Goal: Transaction & Acquisition: Purchase product/service

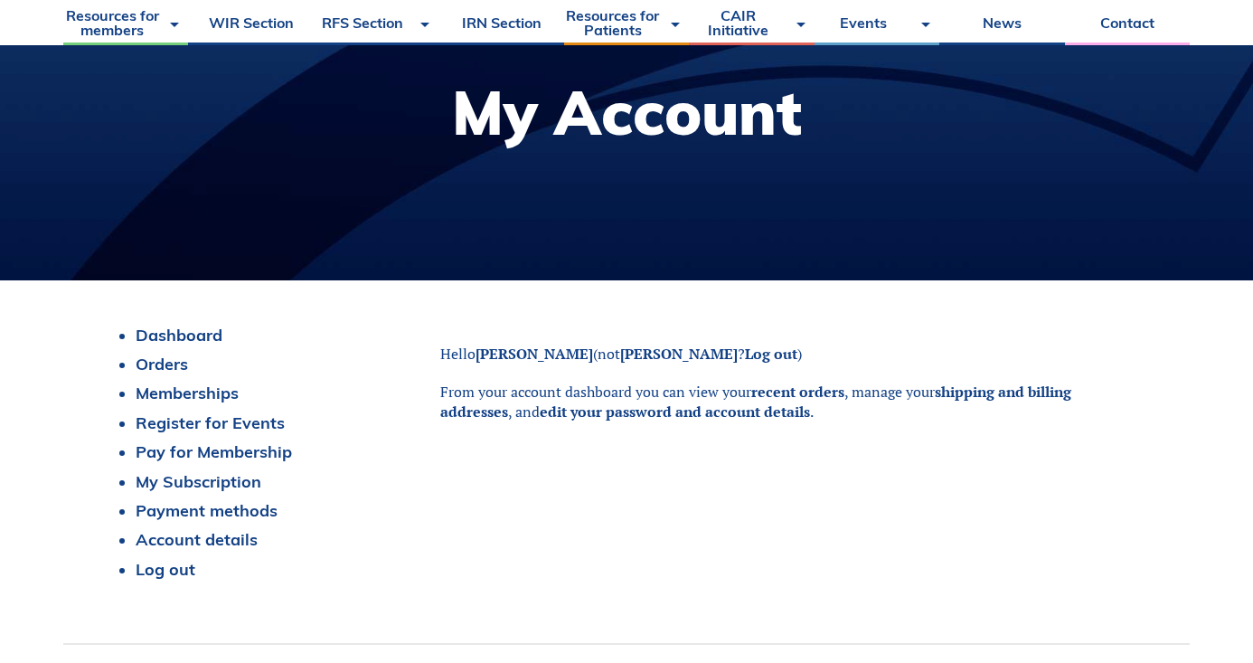
scroll to position [243, 0]
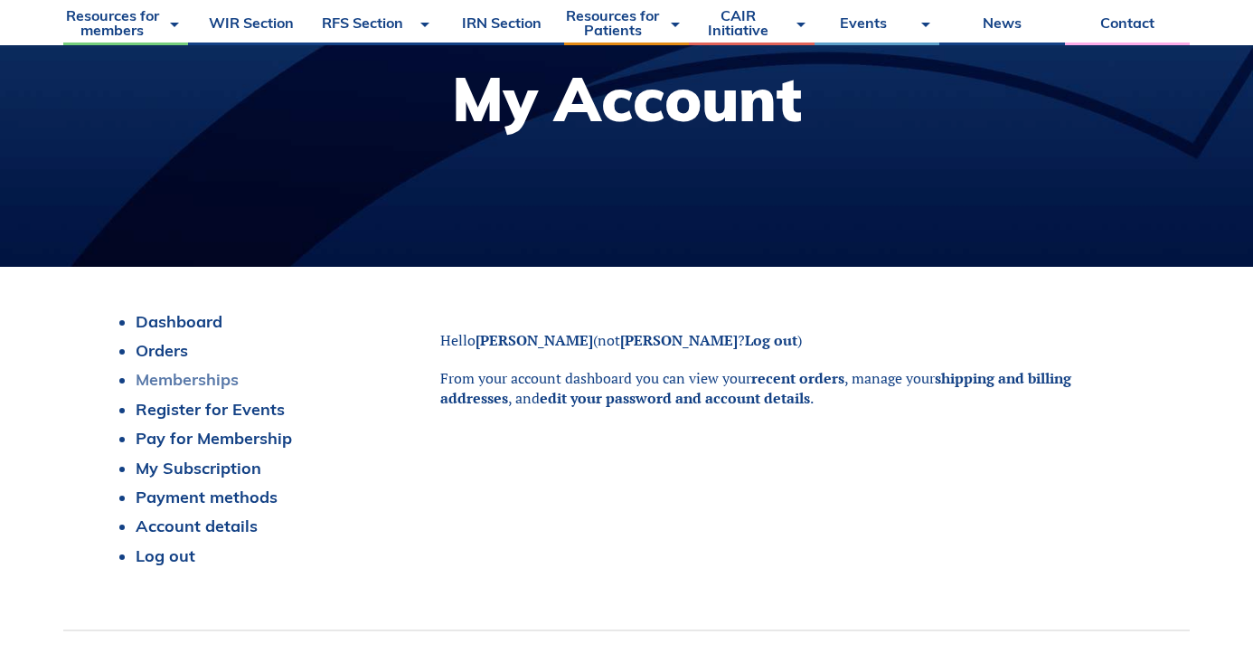
click at [203, 376] on link "Memberships" at bounding box center [187, 379] width 103 height 21
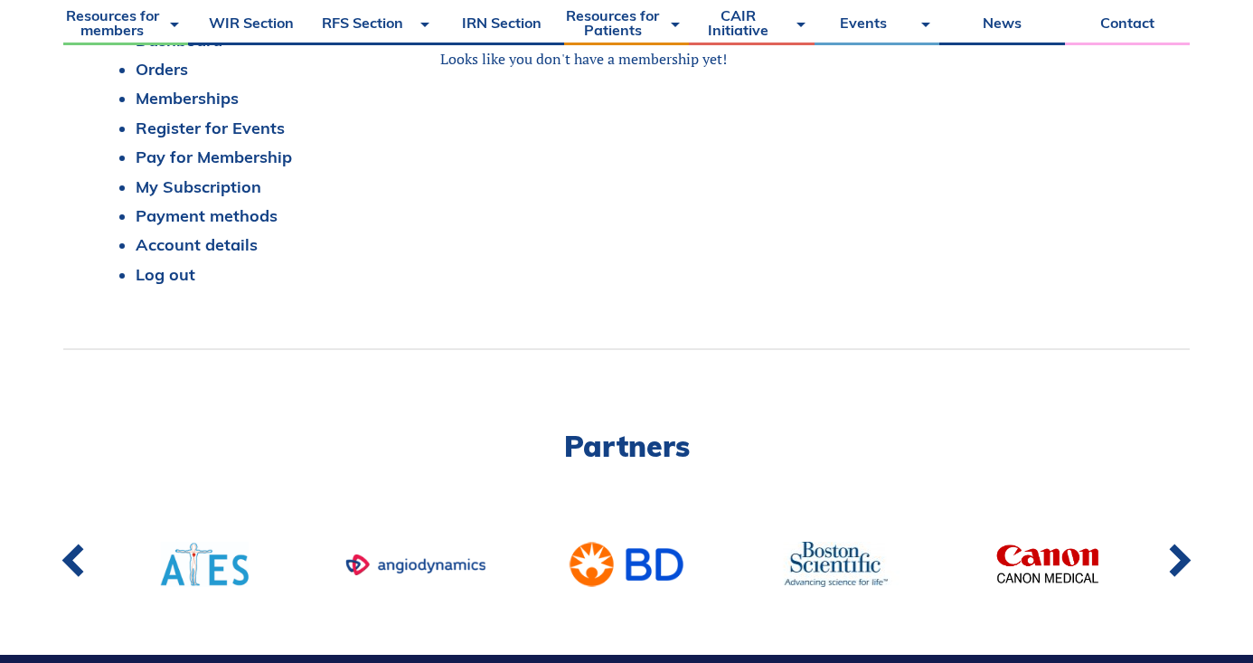
scroll to position [210, 0]
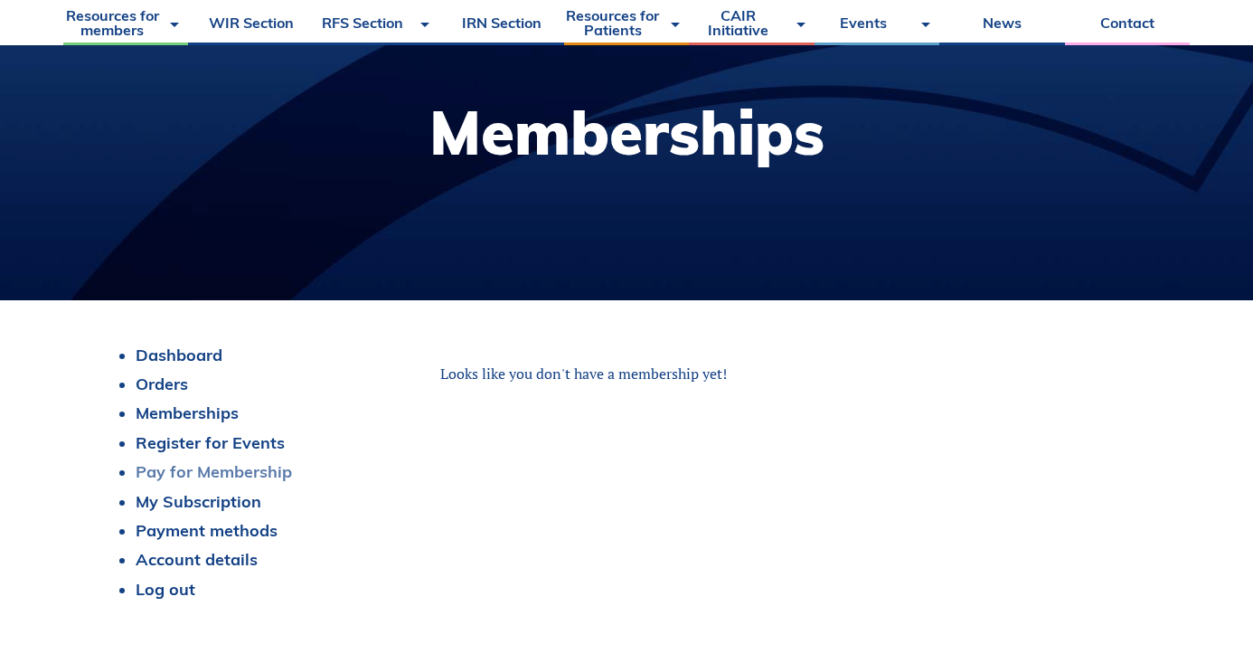
click at [239, 467] on link "Pay for Membership" at bounding box center [214, 471] width 156 height 21
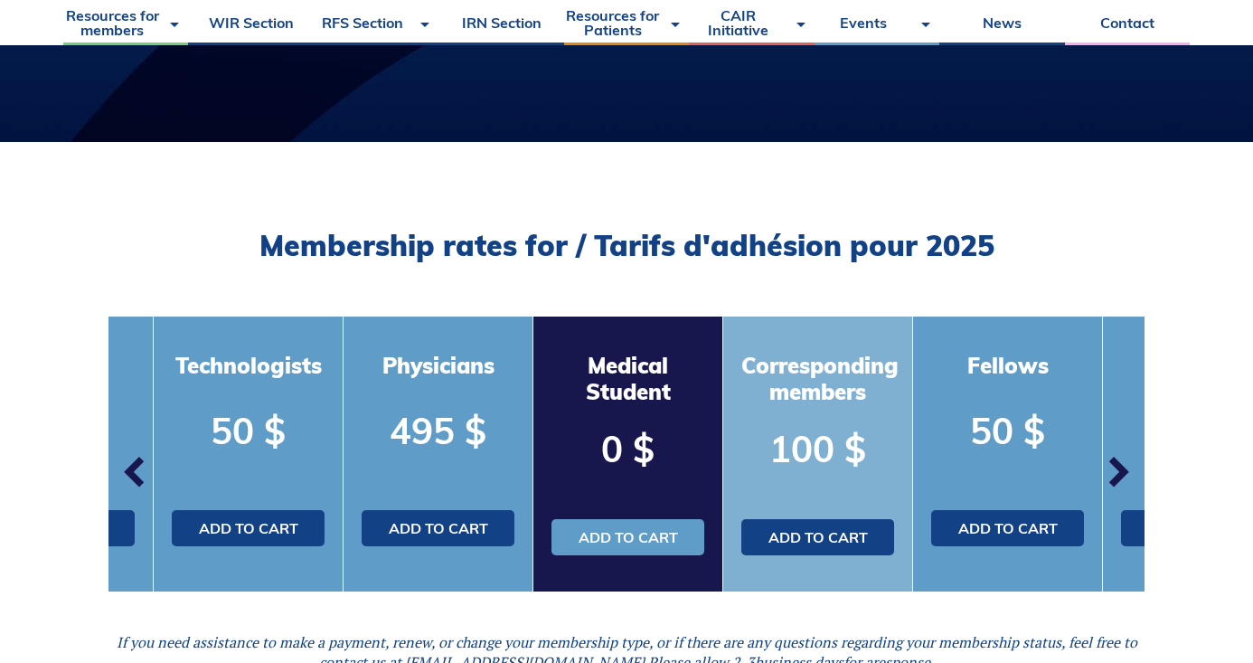
scroll to position [370, 0]
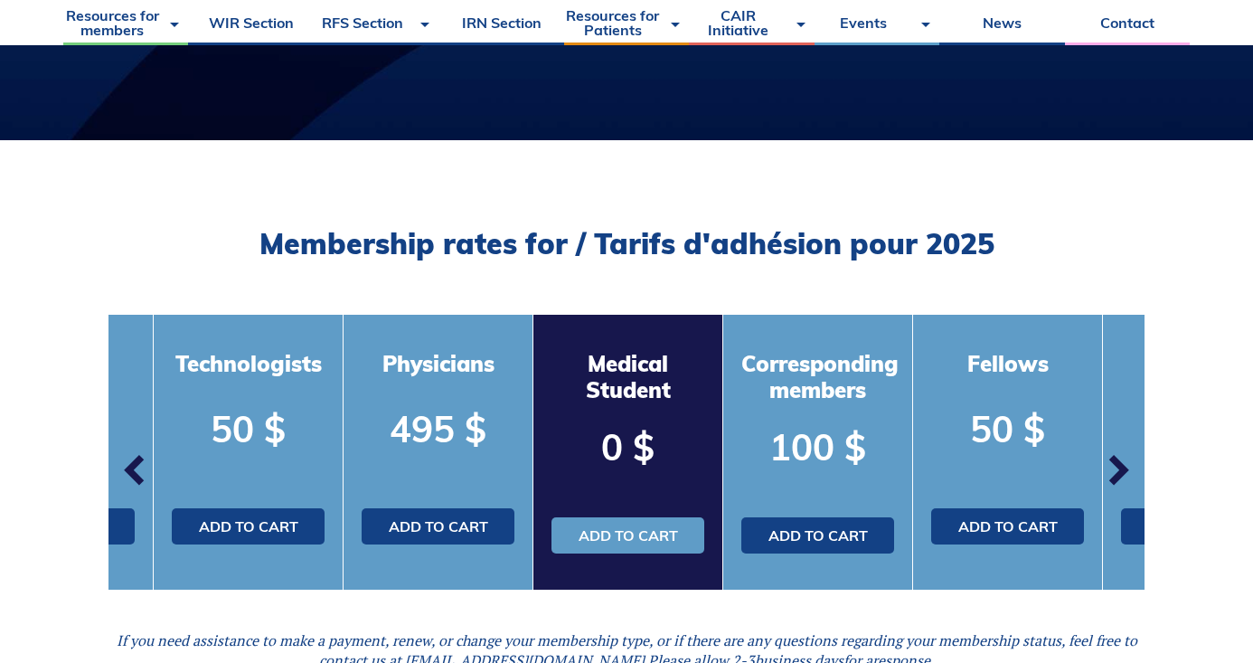
click at [1121, 468] on span "button" at bounding box center [1118, 470] width 54 height 54
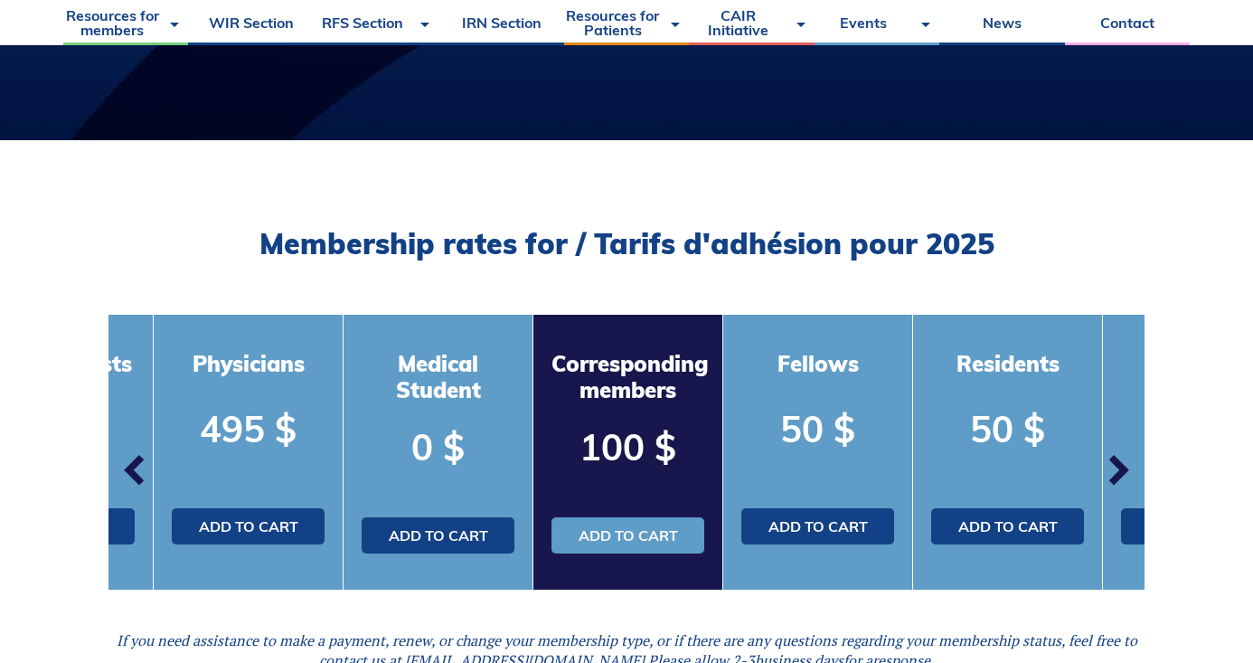
click at [1121, 468] on span "button" at bounding box center [1118, 470] width 54 height 54
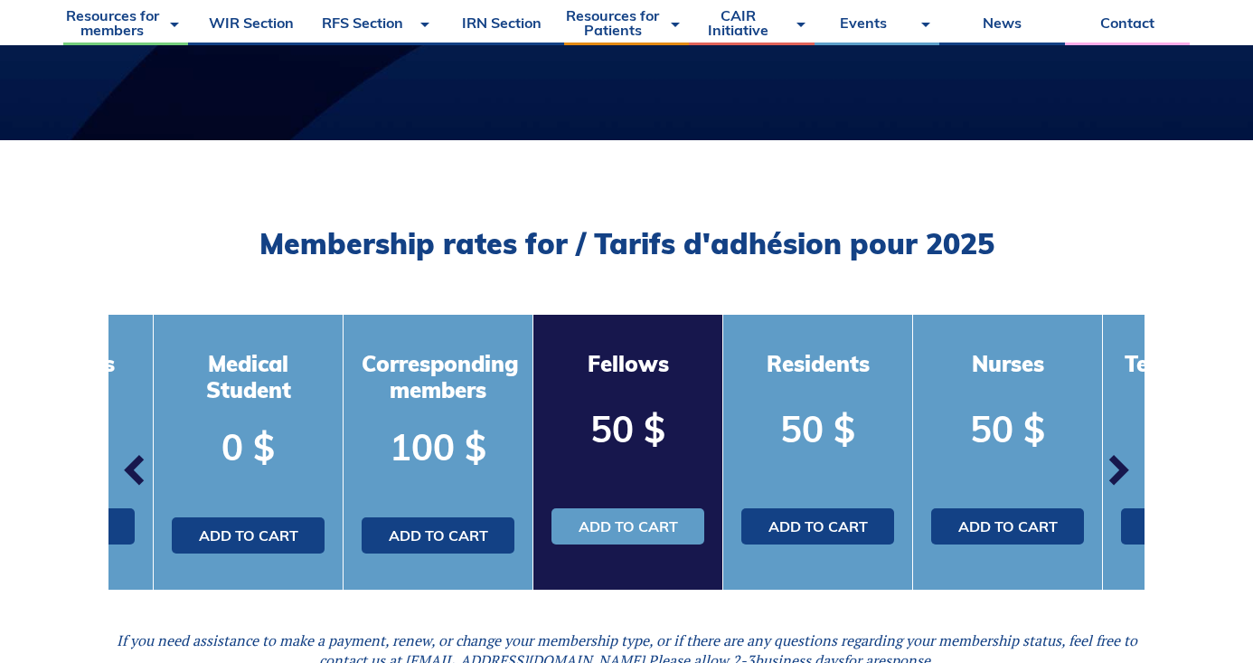
click at [1121, 468] on span "button" at bounding box center [1118, 470] width 54 height 54
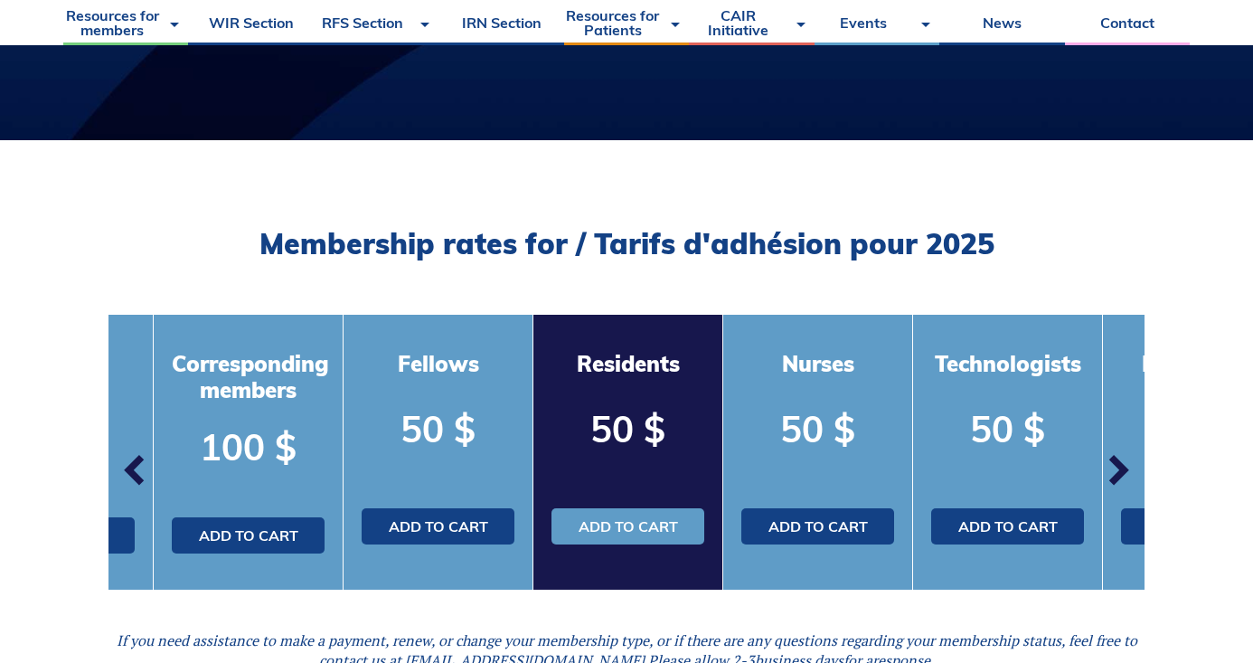
click at [135, 464] on span "button" at bounding box center [136, 470] width 54 height 54
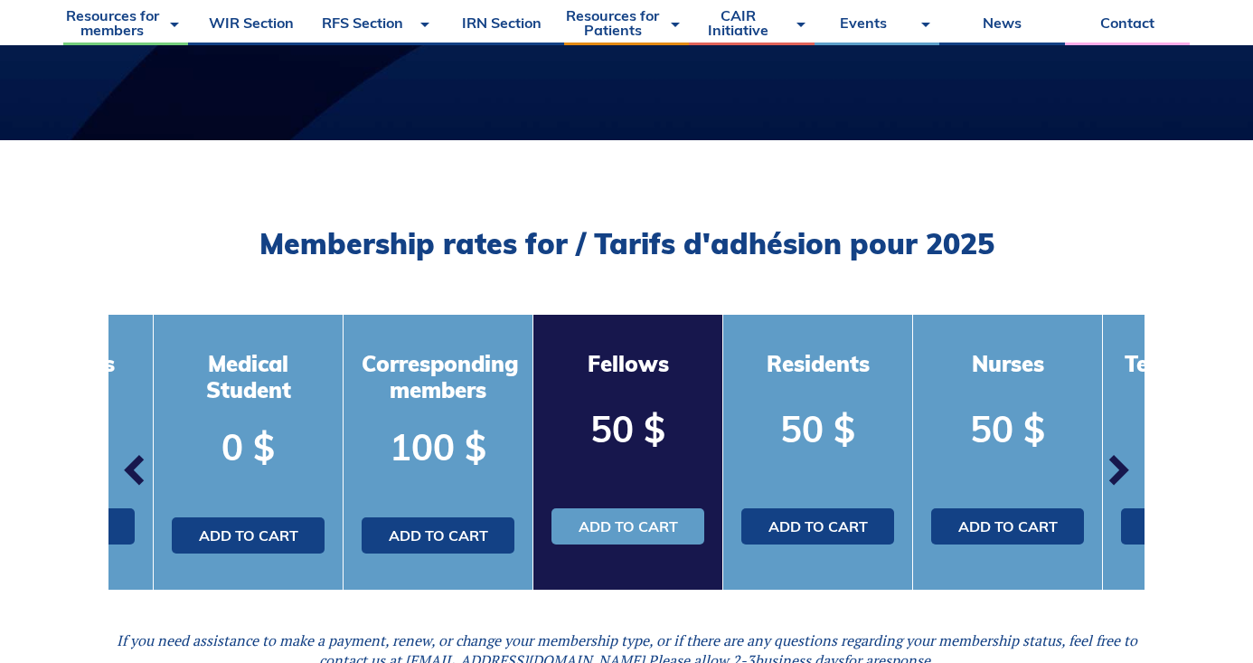
click at [135, 464] on span "button" at bounding box center [136, 470] width 54 height 54
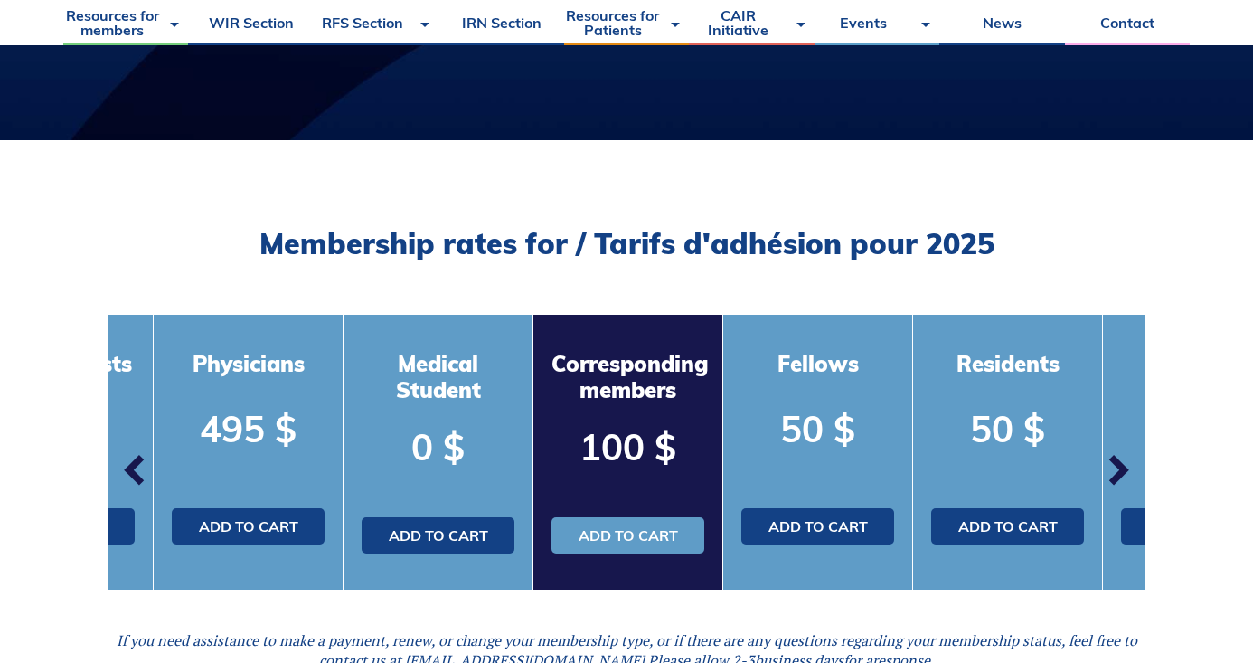
click at [135, 464] on span "button" at bounding box center [136, 470] width 54 height 54
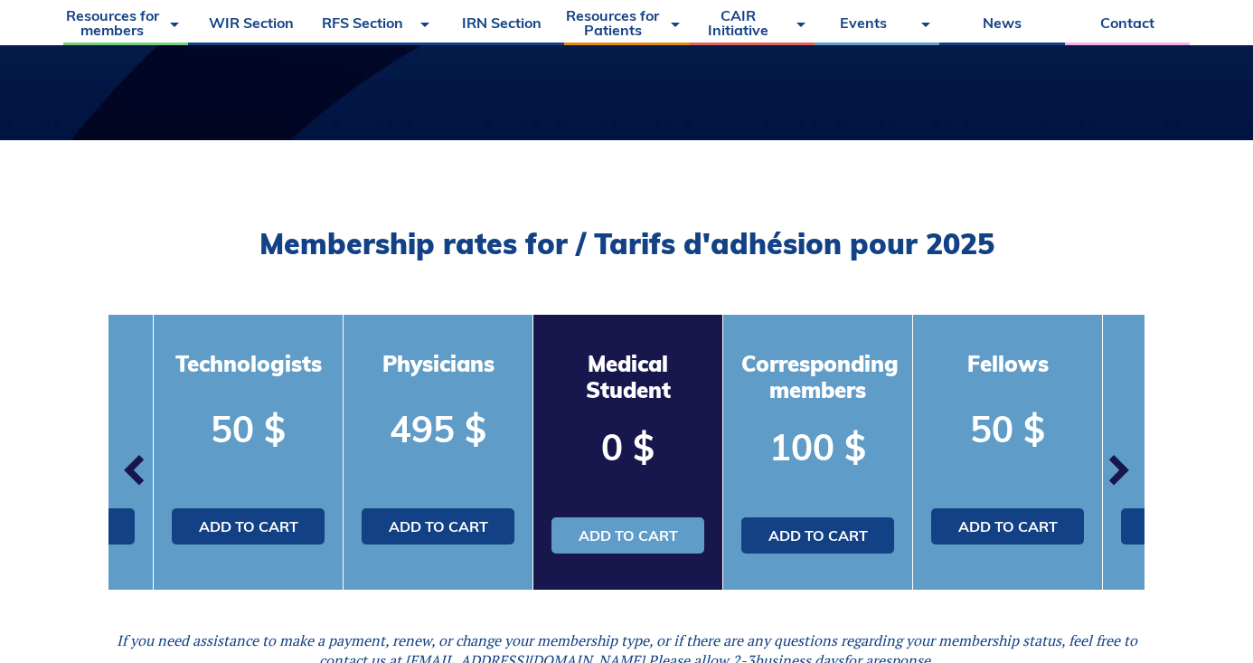
click at [135, 464] on span "button" at bounding box center [136, 470] width 54 height 54
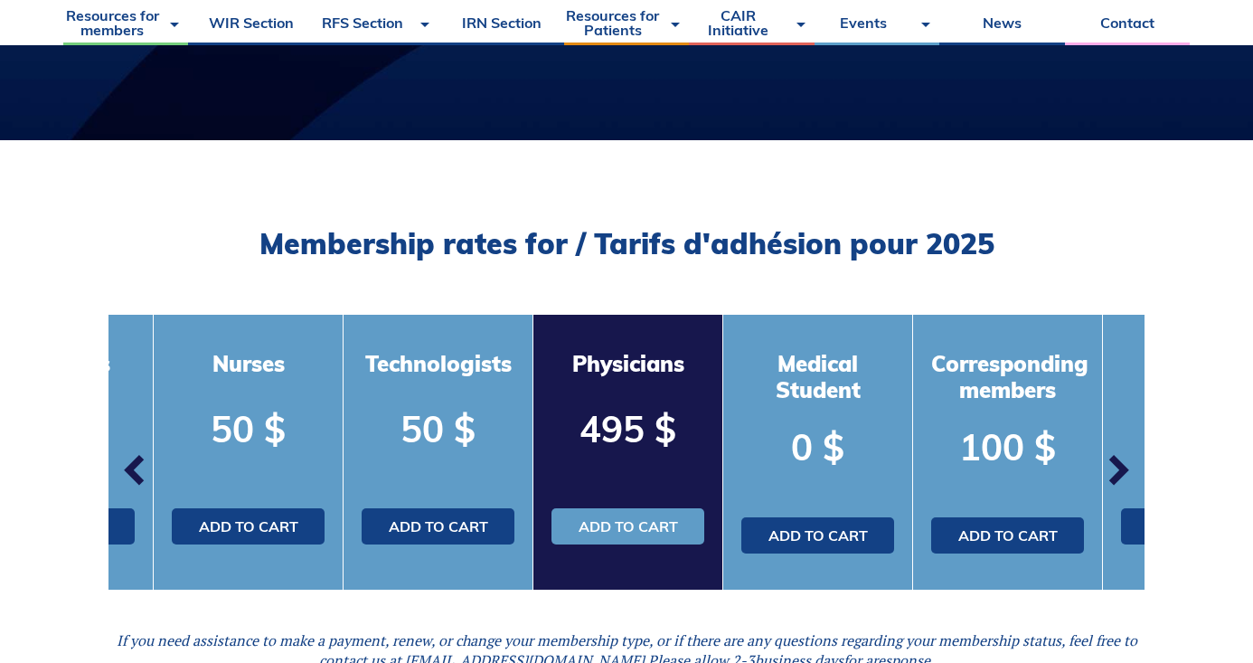
click at [135, 464] on span "button" at bounding box center [136, 470] width 54 height 54
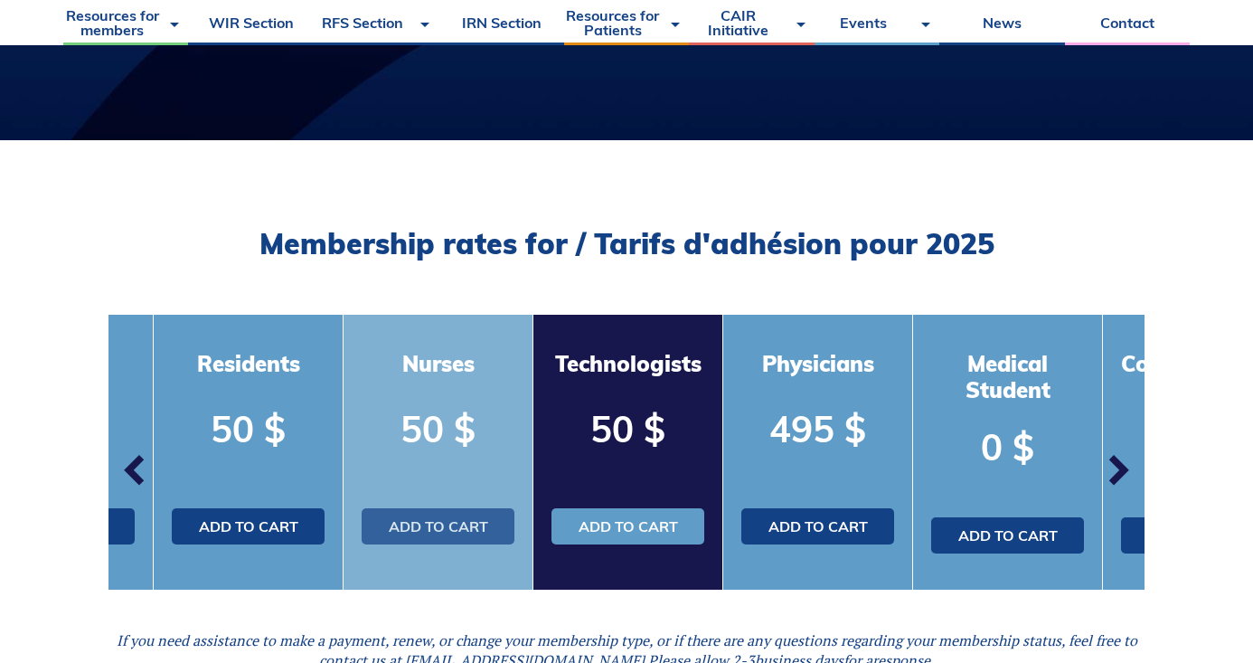
click at [419, 526] on link "Add to cart" at bounding box center [438, 526] width 153 height 36
click at [440, 526] on link "Add to cart" at bounding box center [438, 526] width 153 height 36
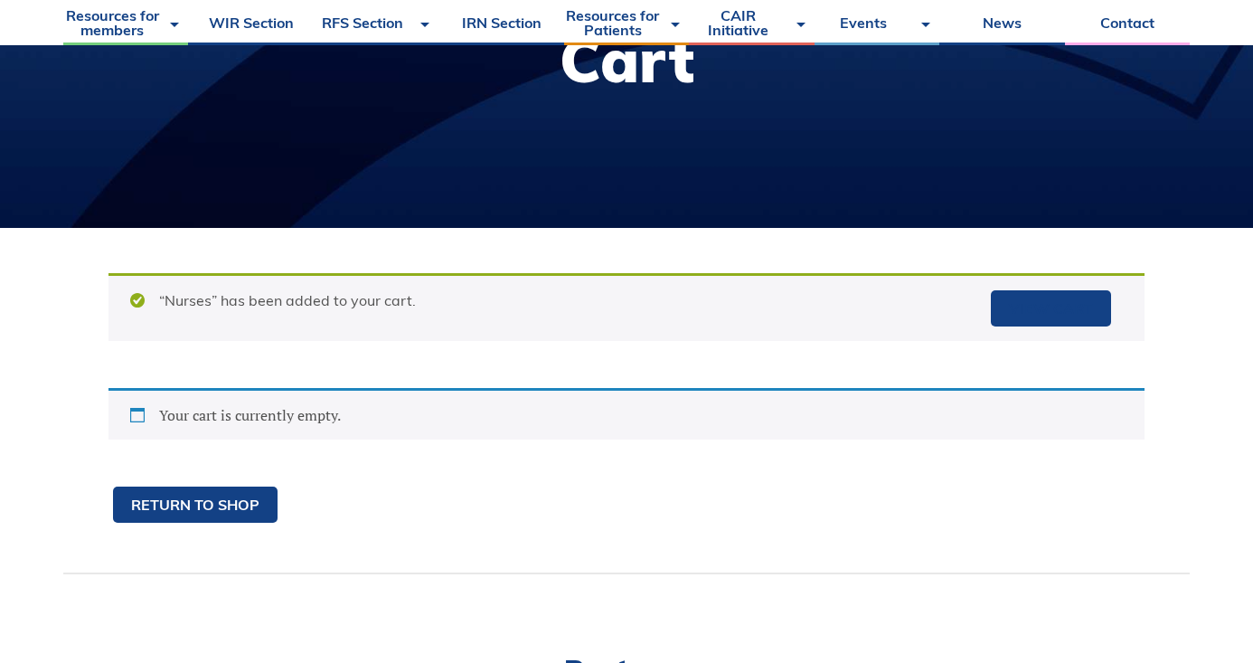
scroll to position [98, 0]
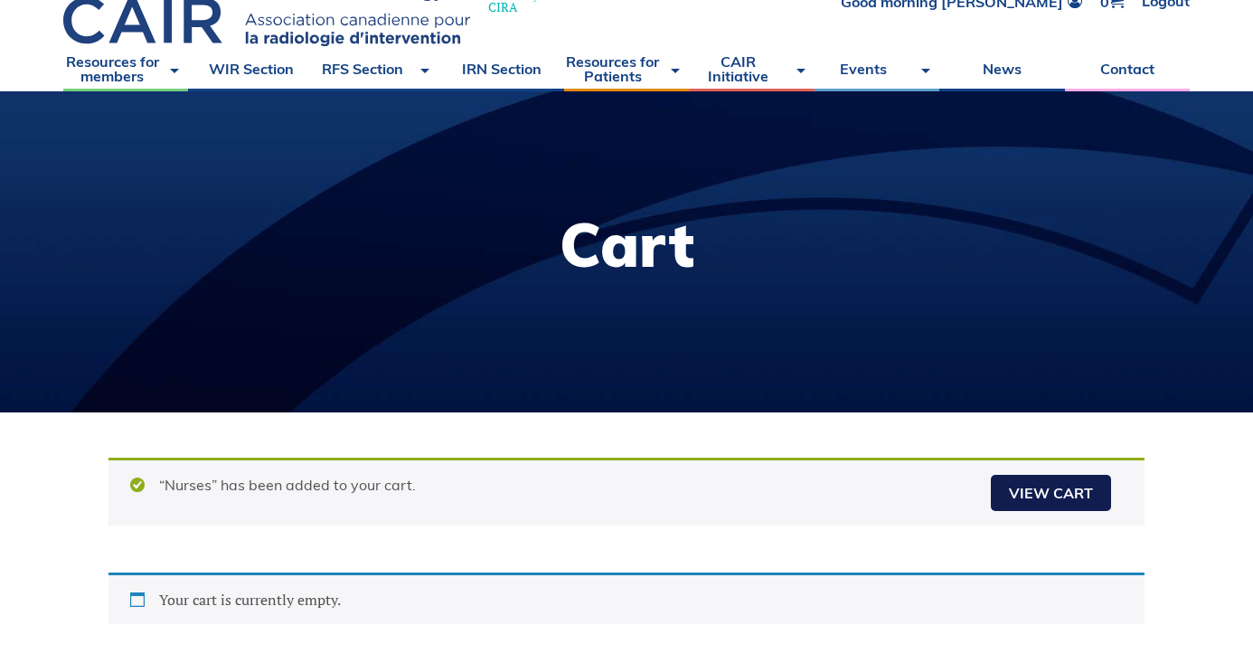
click at [1071, 493] on link "View cart" at bounding box center [1051, 493] width 120 height 36
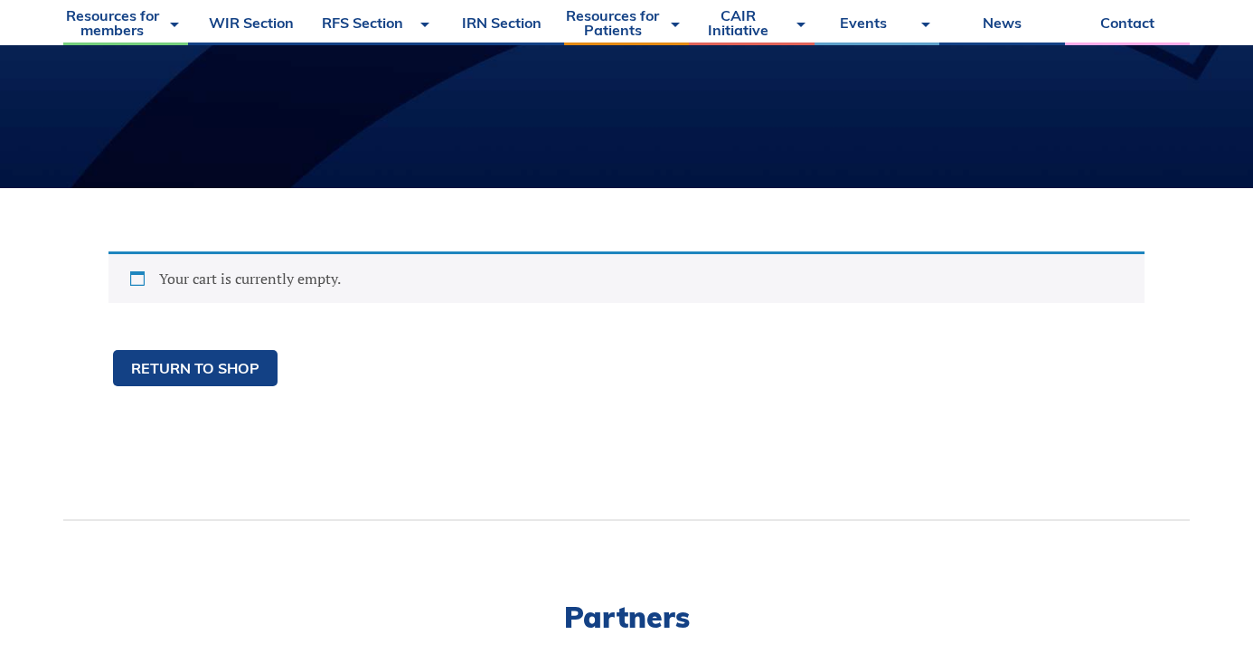
scroll to position [257, 0]
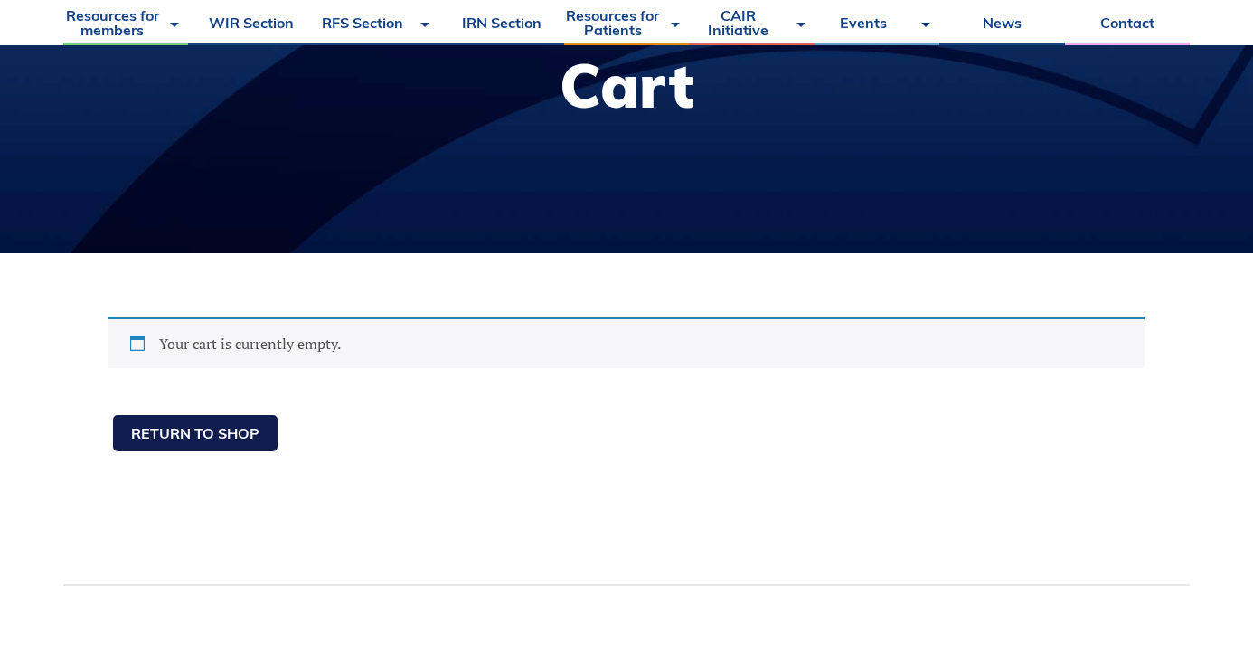
click at [256, 440] on link "Return to shop" at bounding box center [195, 433] width 165 height 36
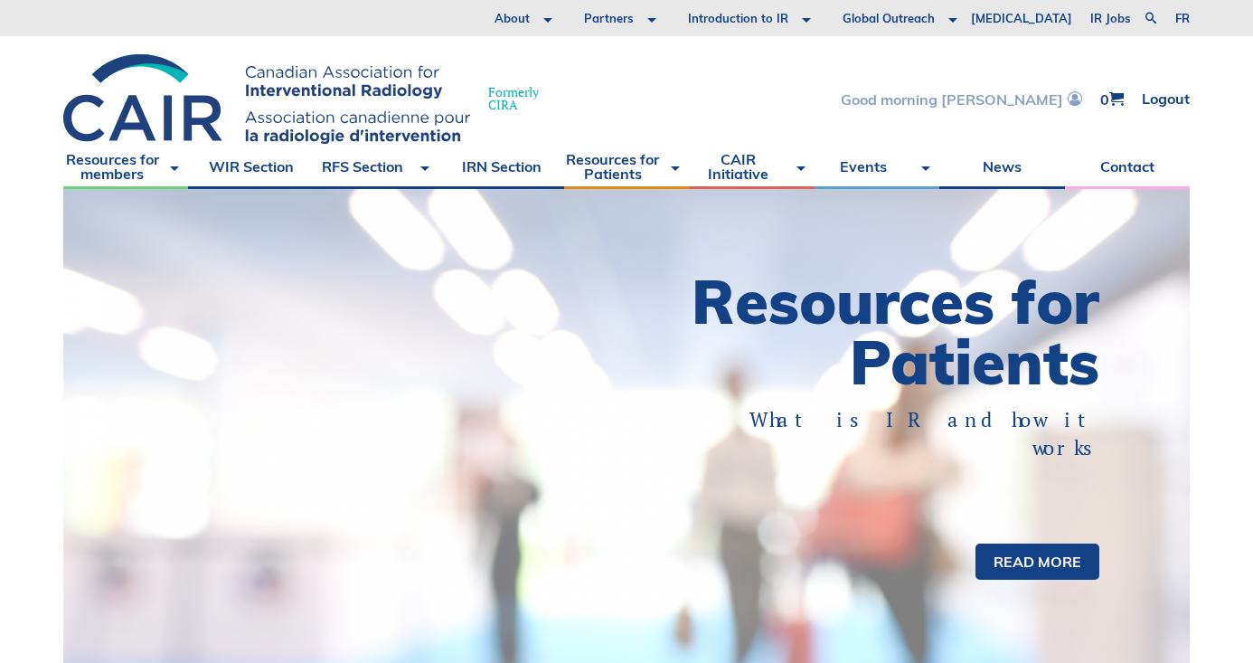
click at [1030, 99] on link "Good morning [PERSON_NAME]" at bounding box center [961, 98] width 241 height 15
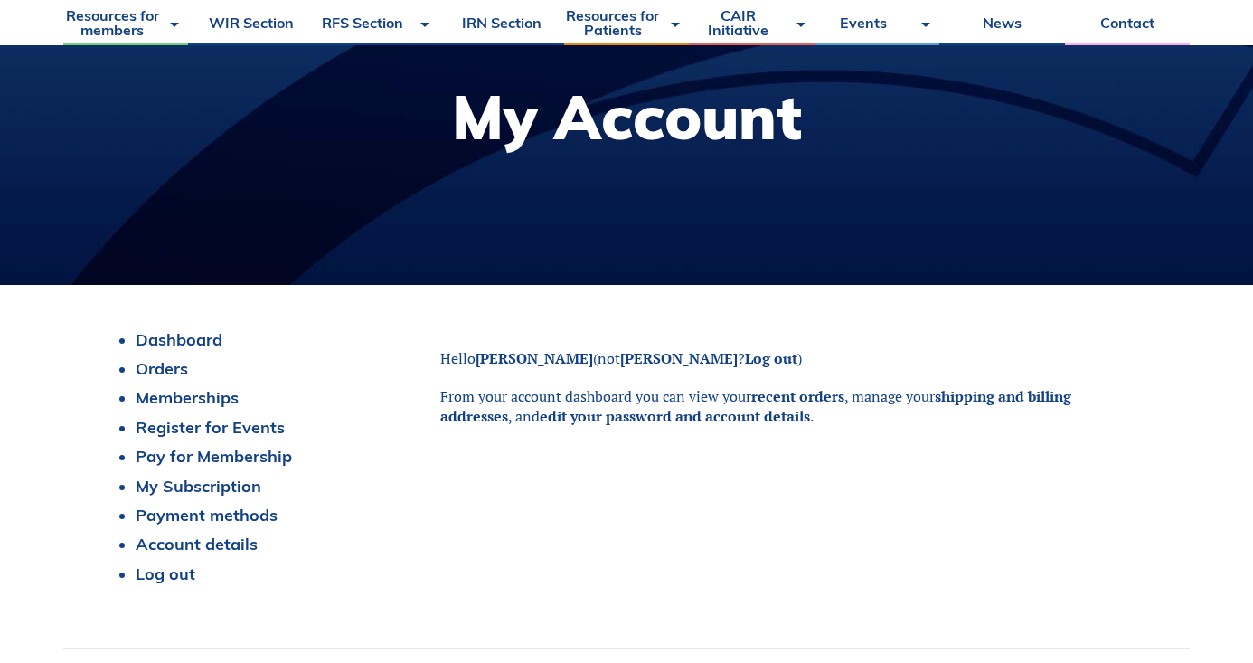
scroll to position [229, 0]
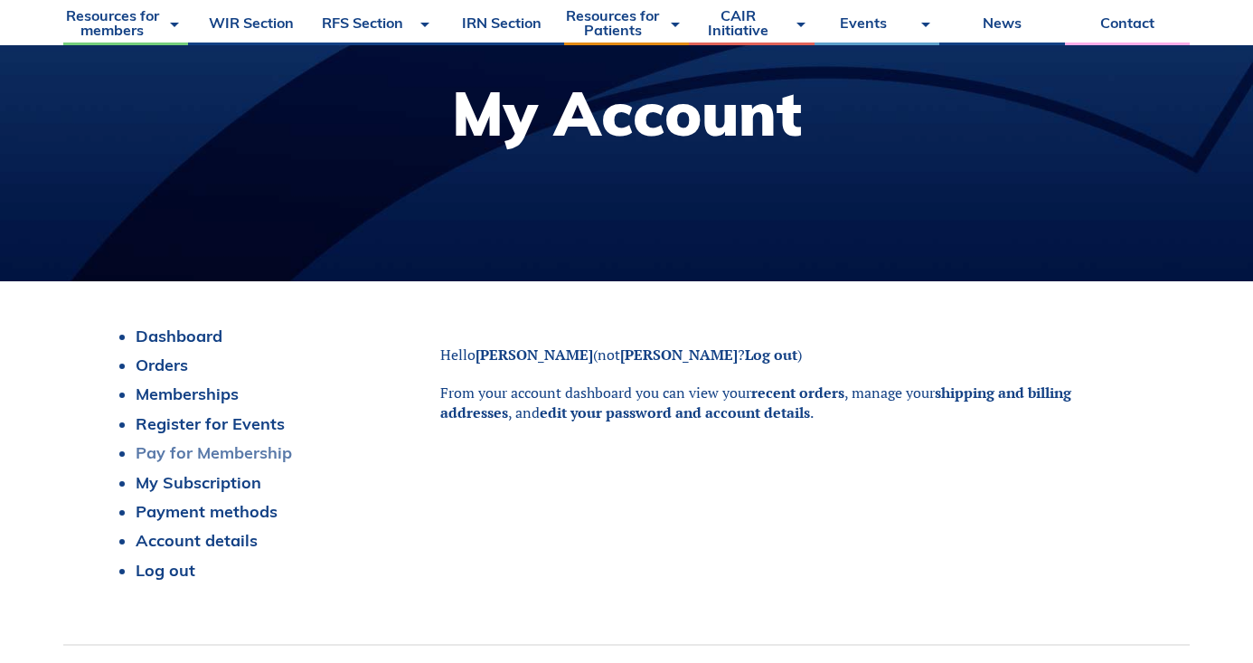
click at [189, 451] on link "Pay for Membership" at bounding box center [214, 452] width 156 height 21
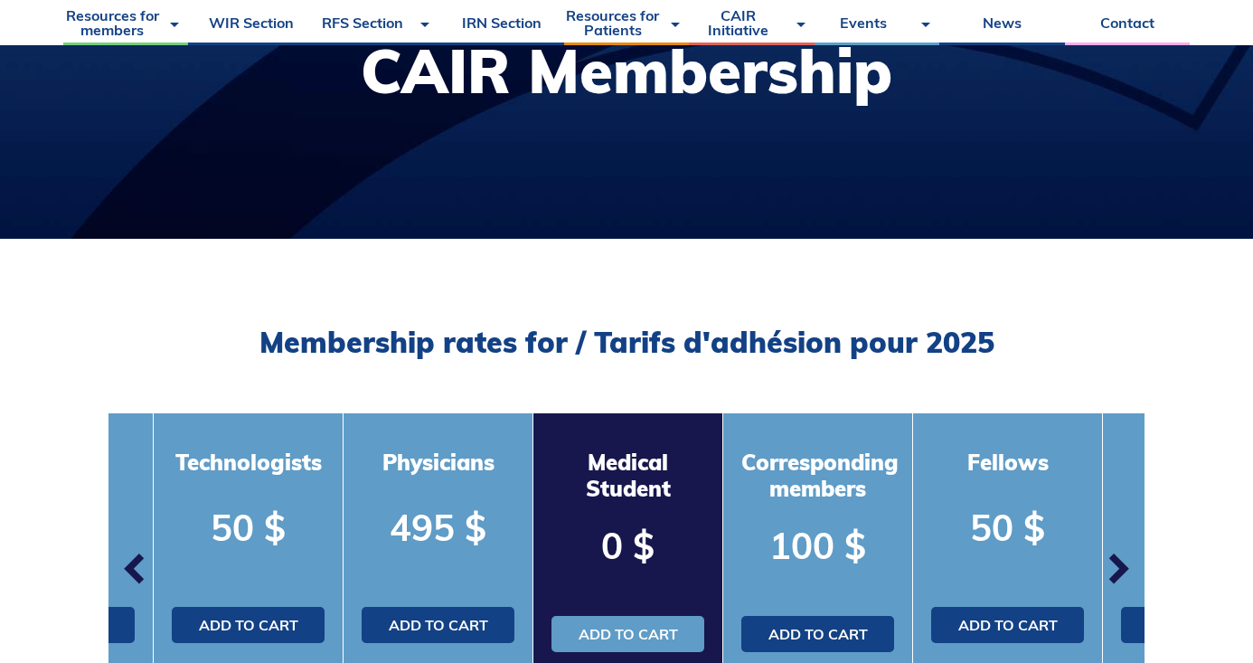
scroll to position [380, 0]
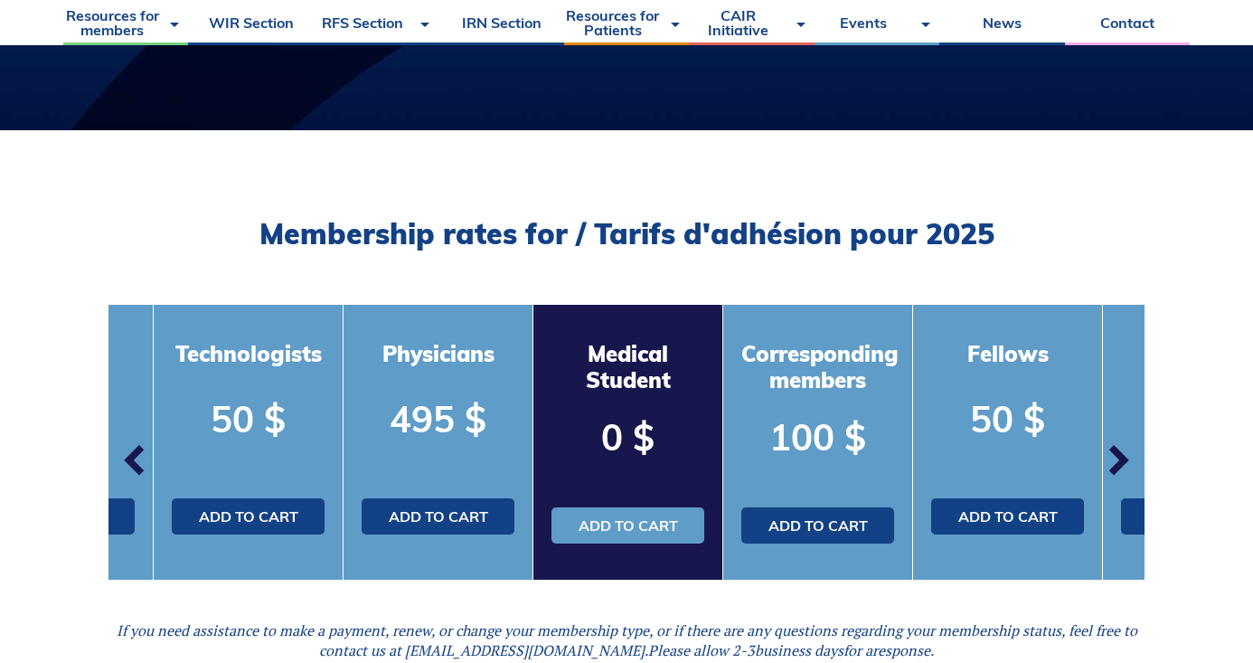
click at [134, 451] on span "button" at bounding box center [136, 460] width 54 height 54
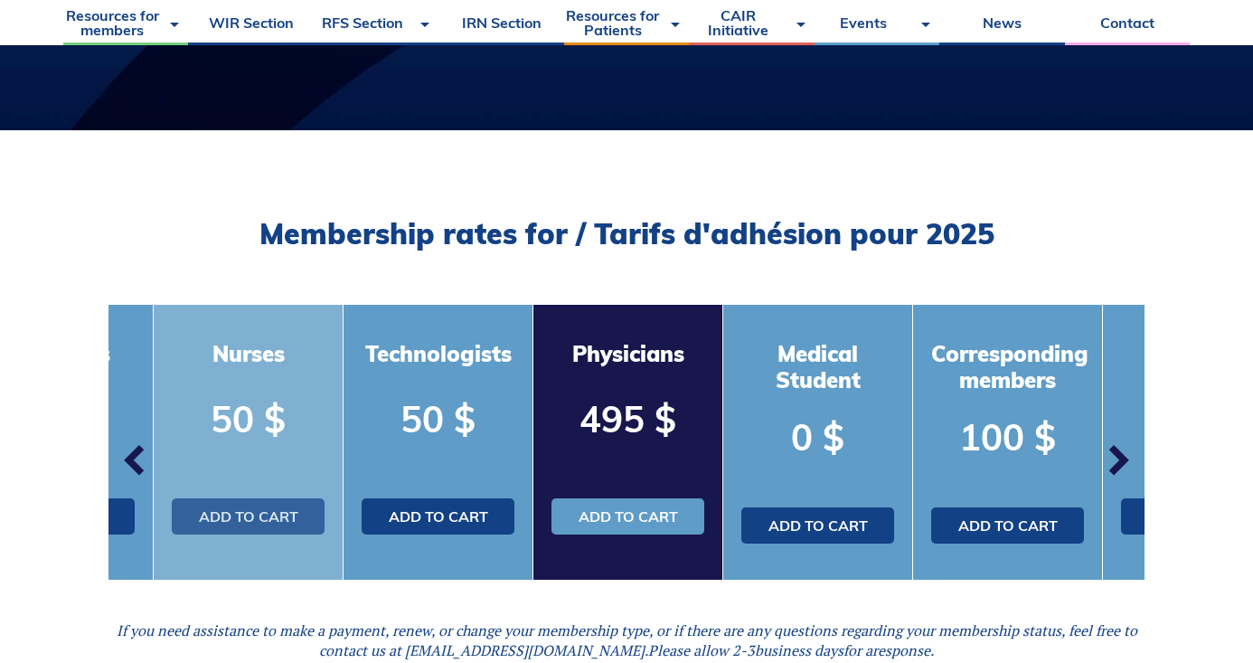
click at [243, 515] on link "Add to cart" at bounding box center [248, 516] width 153 height 36
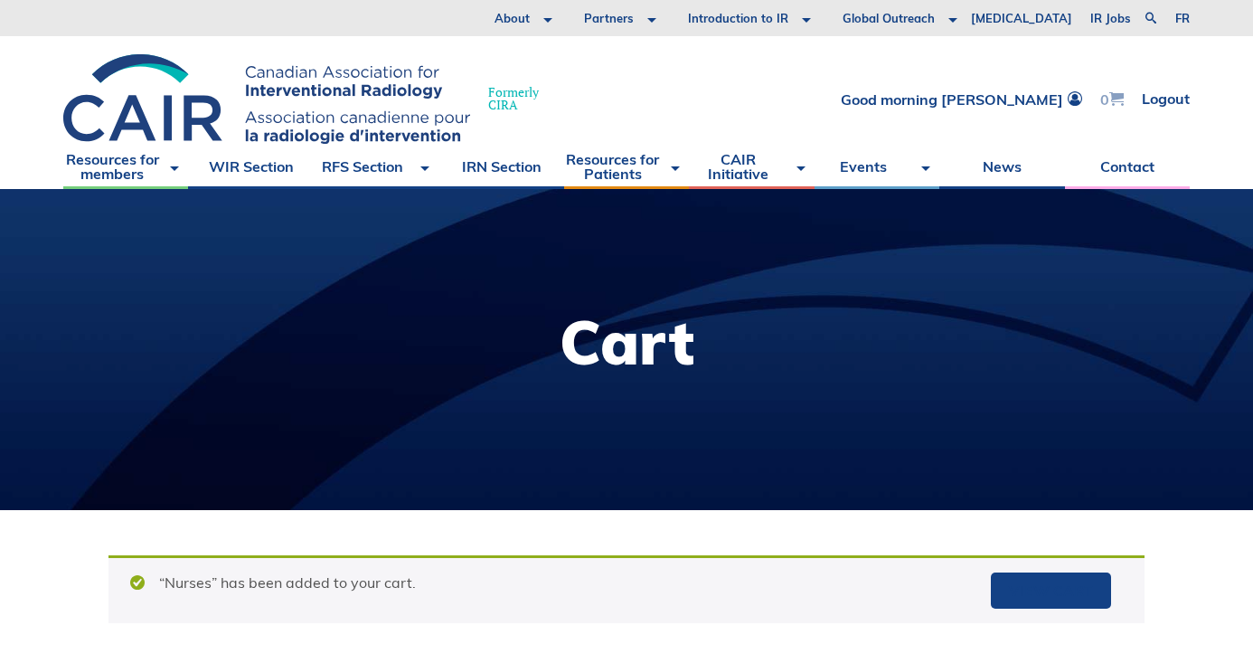
click at [1113, 99] on span at bounding box center [1117, 98] width 14 height 14
